Goal: Check status: Check status

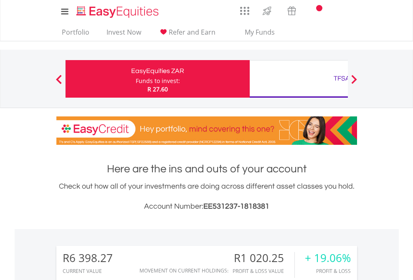
scroll to position [80, 131]
click at [136, 79] on div "Funds to invest:" at bounding box center [158, 81] width 44 height 8
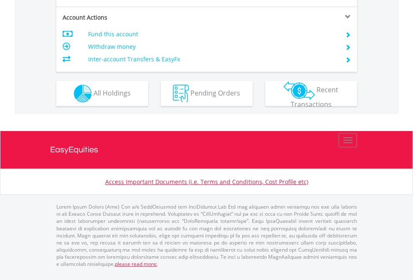
scroll to position [801, 0]
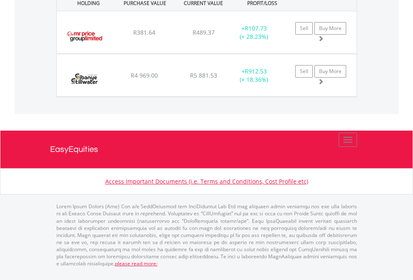
scroll to position [60, 0]
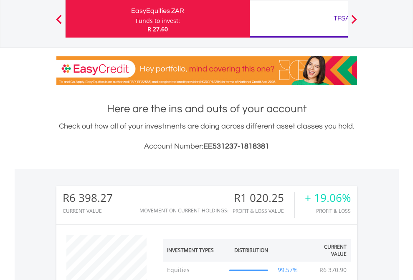
click at [299, 19] on div "TFSA" at bounding box center [342, 19] width 174 height 12
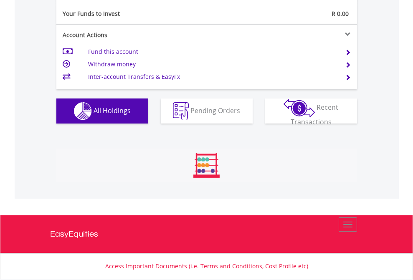
scroll to position [80, 131]
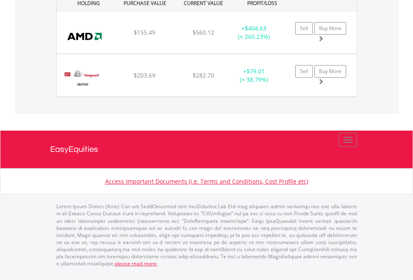
scroll to position [945, 0]
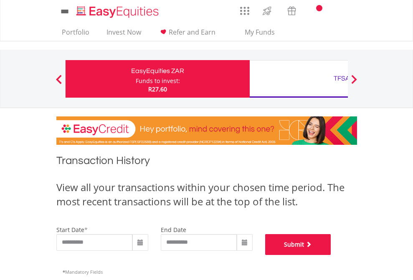
click at [331, 255] on button "Submit" at bounding box center [298, 244] width 66 height 21
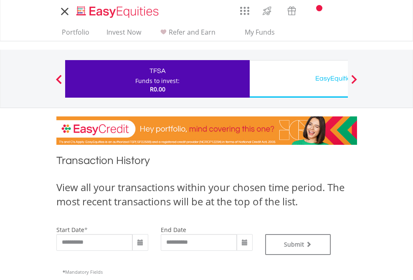
type input "**********"
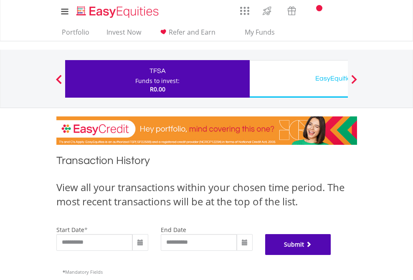
click at [331, 255] on button "Submit" at bounding box center [298, 244] width 66 height 21
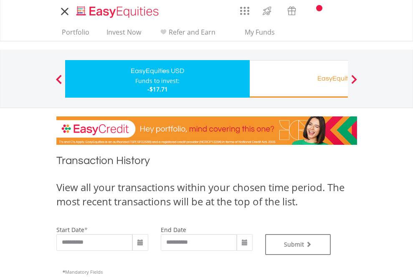
type input "**********"
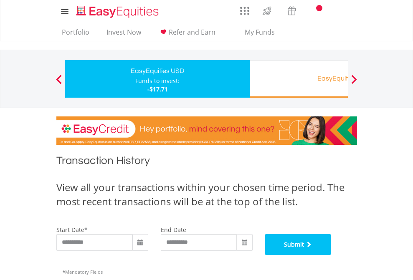
click at [331, 255] on button "Submit" at bounding box center [298, 244] width 66 height 21
